Goal: Task Accomplishment & Management: Use online tool/utility

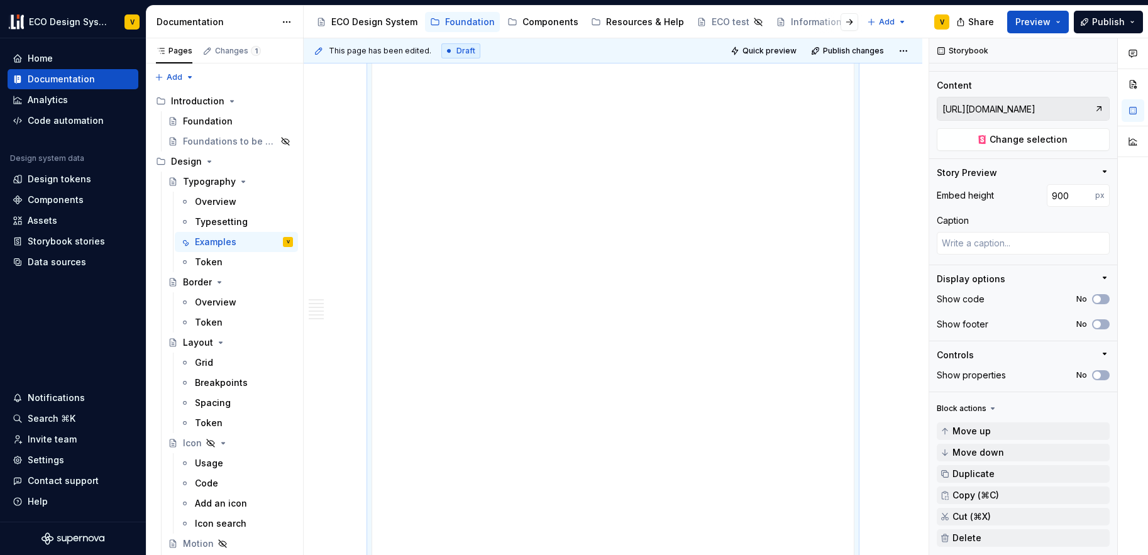
scroll to position [1073, 0]
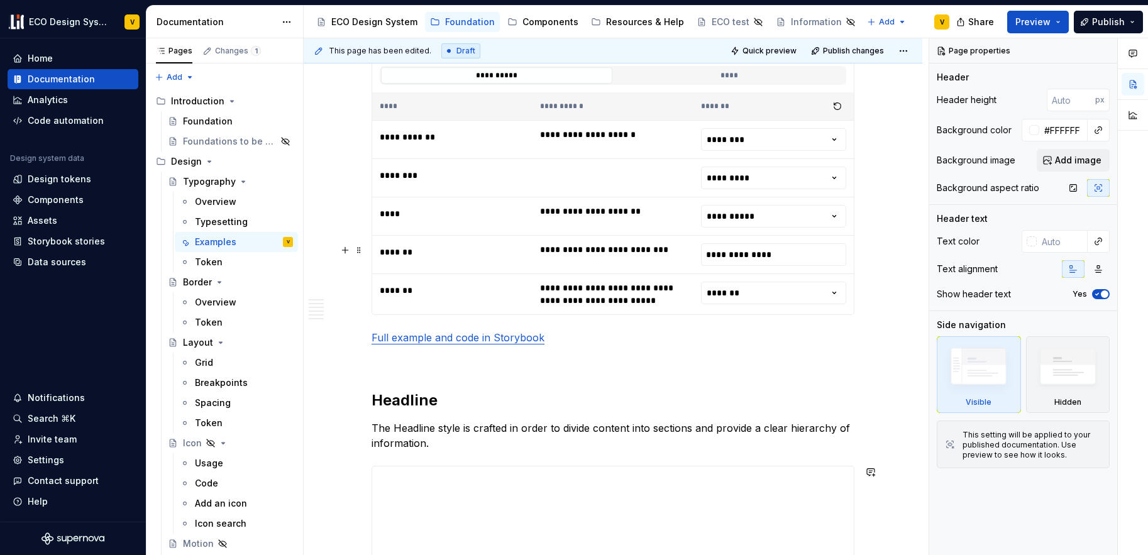
scroll to position [872, 0]
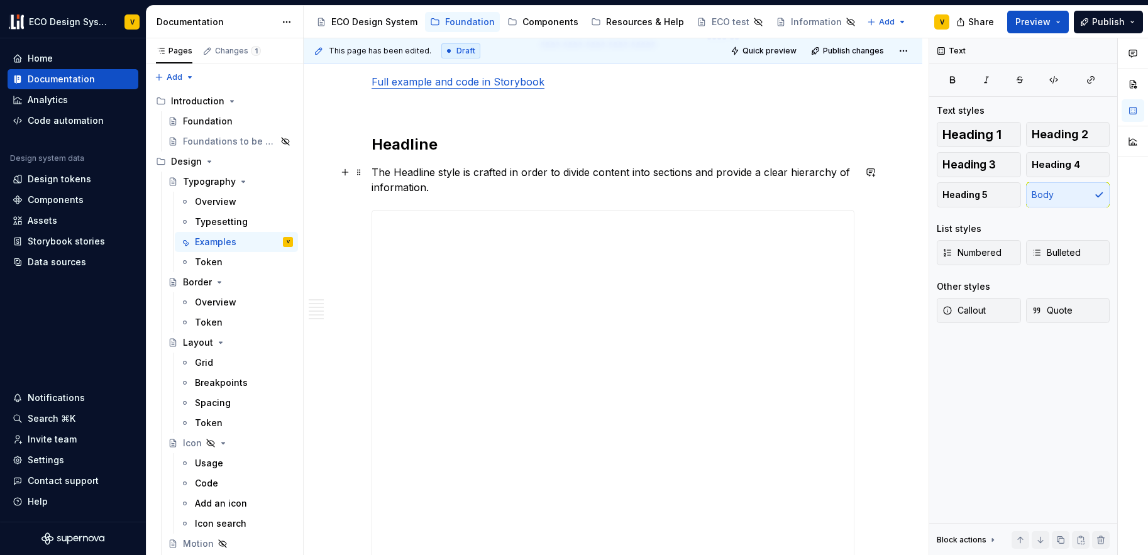
click at [818, 174] on p "The Headline style is crafted in order to divide content into sections and prov…" at bounding box center [613, 180] width 483 height 30
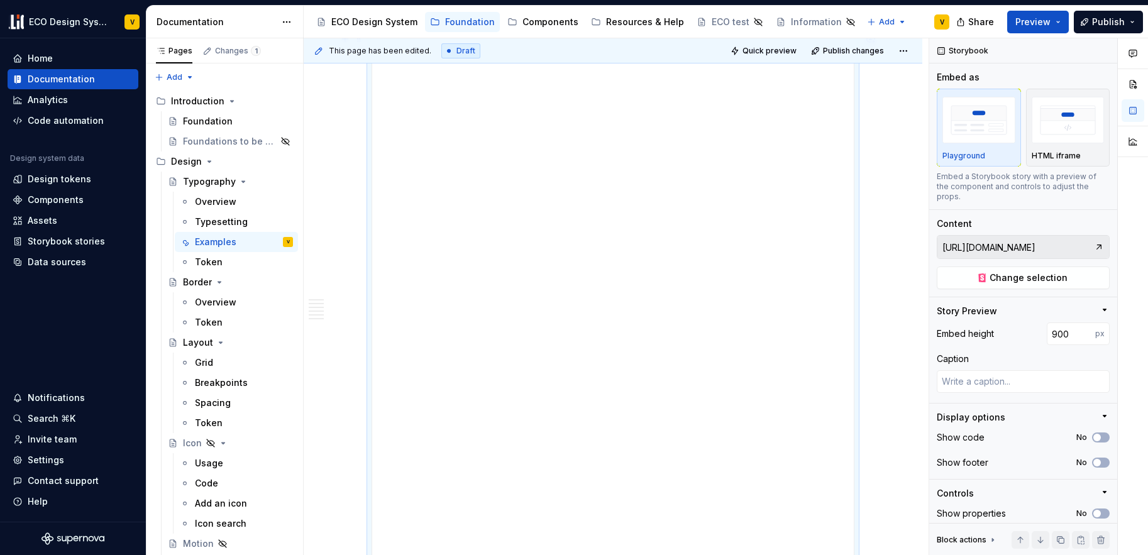
scroll to position [1061, 0]
click at [1018, 21] on button "Preview" at bounding box center [1038, 22] width 62 height 23
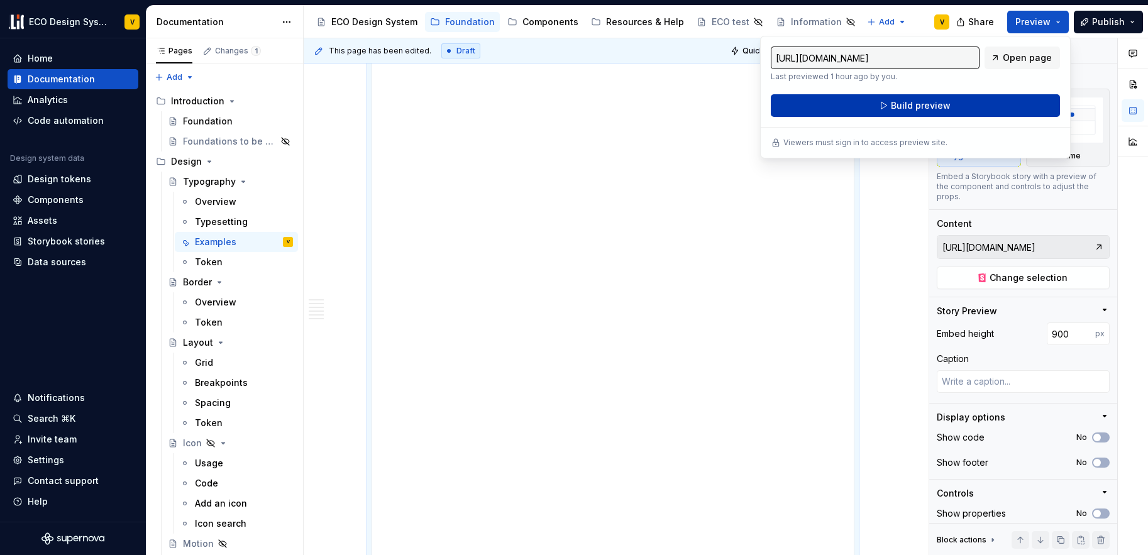
click at [889, 108] on button "Build preview" at bounding box center [915, 105] width 289 height 23
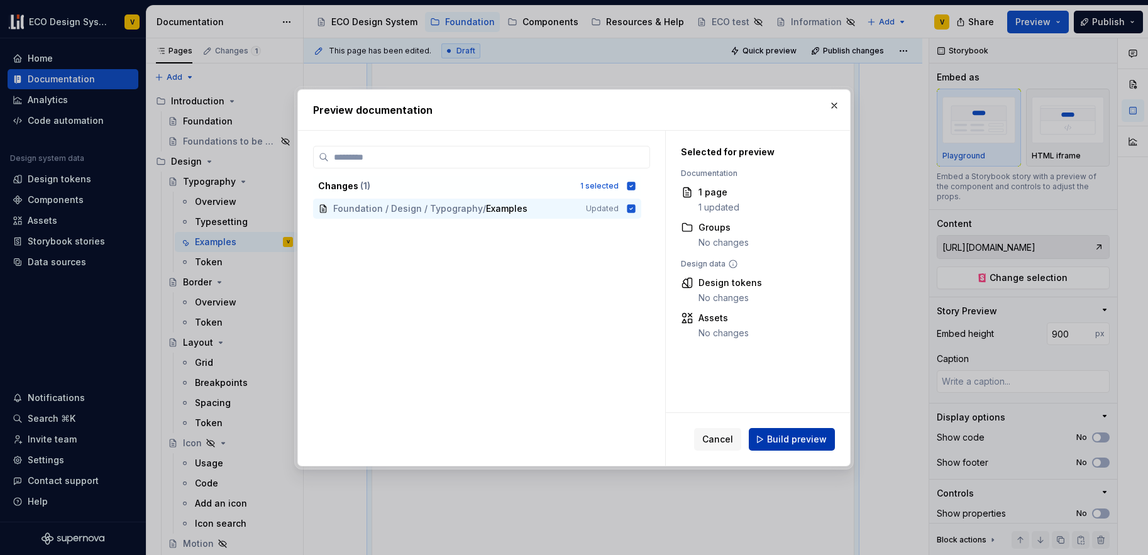
click at [799, 447] on button "Build preview" at bounding box center [792, 439] width 86 height 23
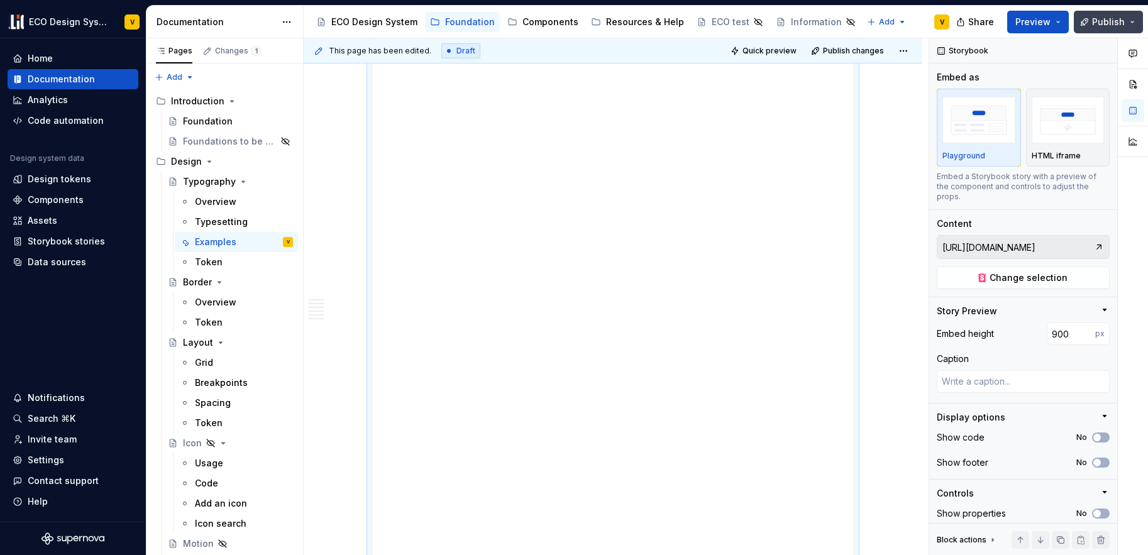
click at [1104, 18] on span "Publish" at bounding box center [1108, 22] width 33 height 13
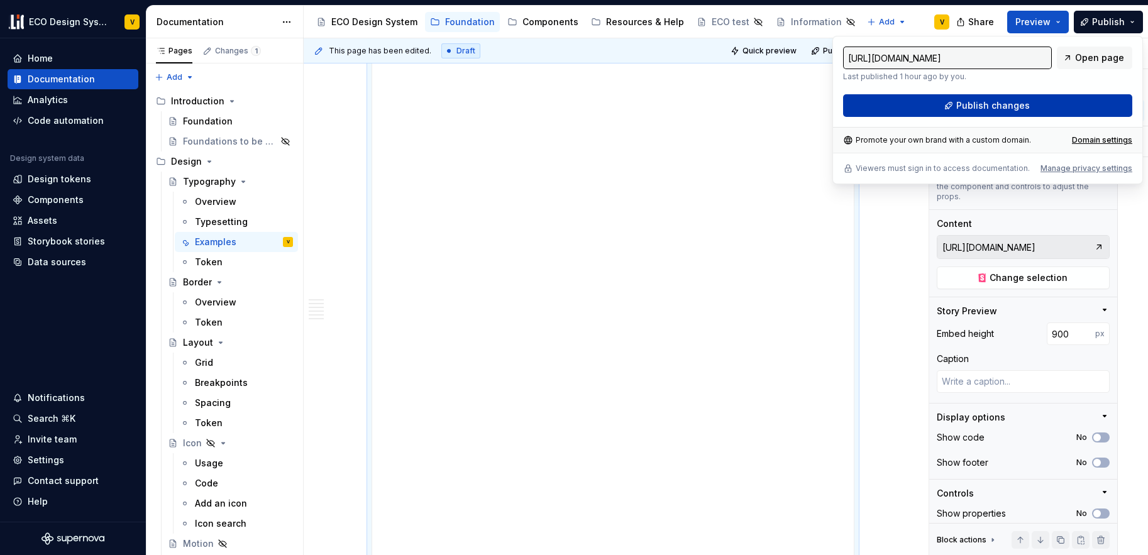
click at [1007, 108] on span "Publish changes" at bounding box center [994, 105] width 74 height 13
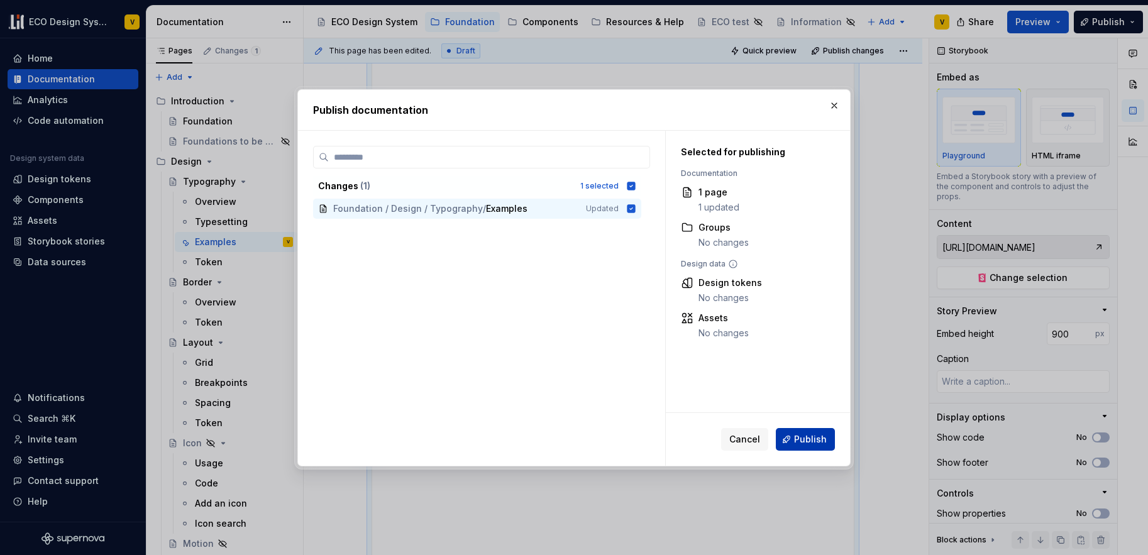
click at [815, 438] on span "Publish" at bounding box center [810, 439] width 33 height 13
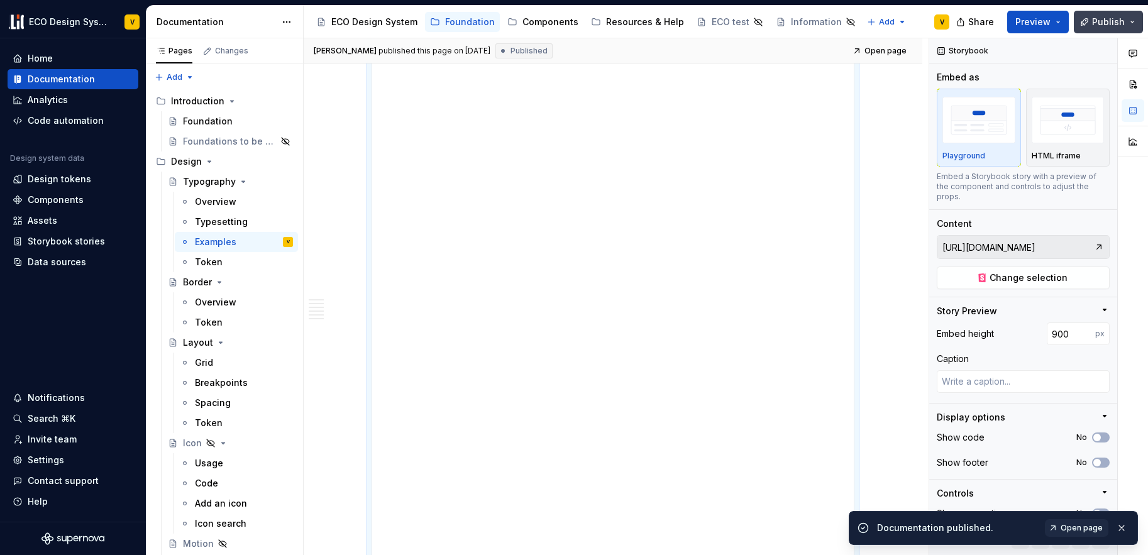
click at [1108, 18] on span "Publish" at bounding box center [1108, 22] width 33 height 13
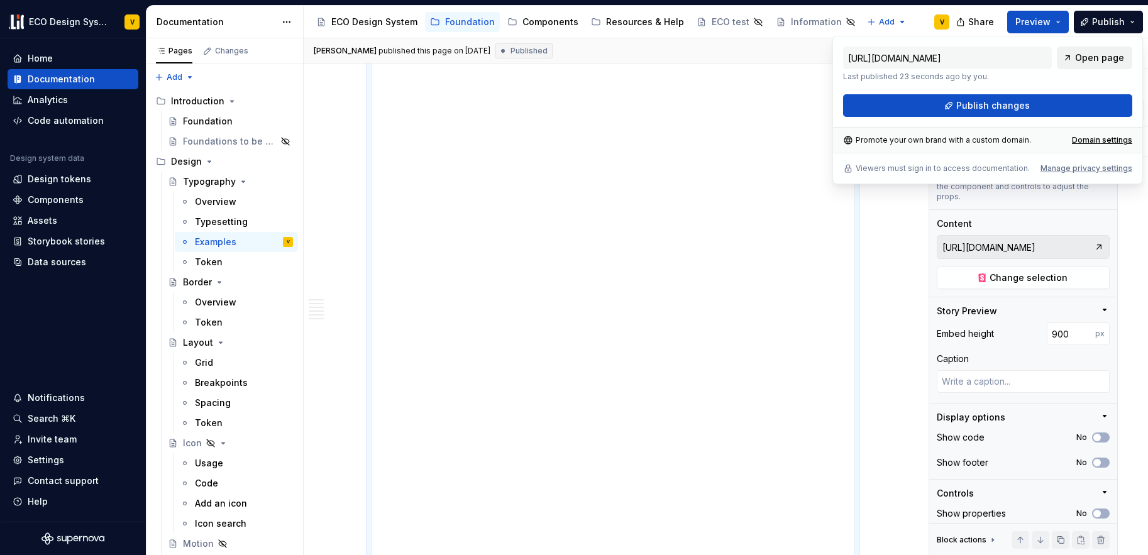
click at [1087, 58] on span "Open page" at bounding box center [1099, 58] width 49 height 13
type textarea "*"
